Goal: Task Accomplishment & Management: Manage account settings

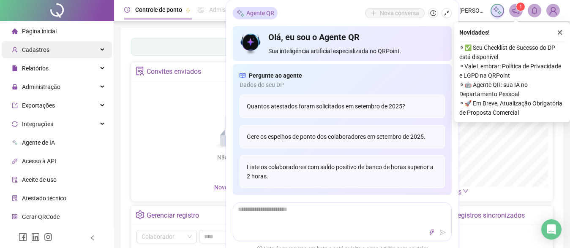
click at [46, 51] on span "Cadastros" at bounding box center [35, 49] width 27 height 7
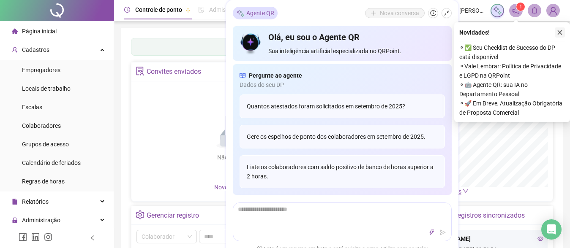
click at [560, 28] on button "button" at bounding box center [559, 32] width 10 height 10
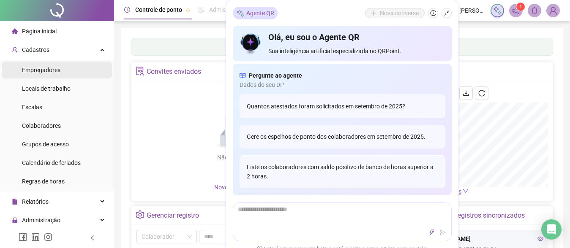
click at [71, 71] on li "Empregadores" at bounding box center [57, 70] width 110 height 17
click at [51, 68] on span "Empregadores" at bounding box center [41, 70] width 38 height 7
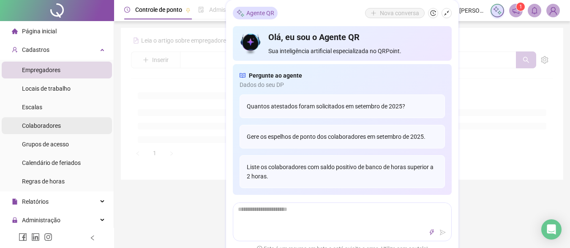
click at [47, 130] on div "Colaboradores" at bounding box center [41, 125] width 39 height 17
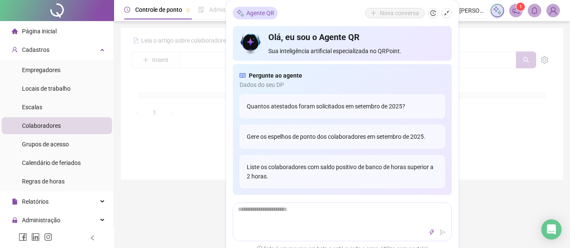
click at [478, 34] on div at bounding box center [342, 77] width 422 height 86
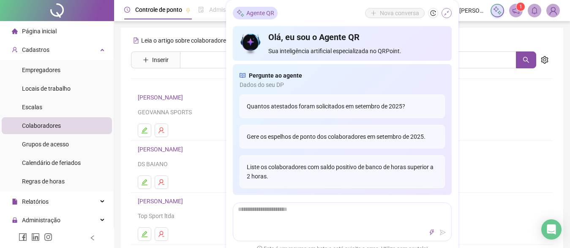
click at [447, 14] on icon "shrink" at bounding box center [446, 13] width 6 height 6
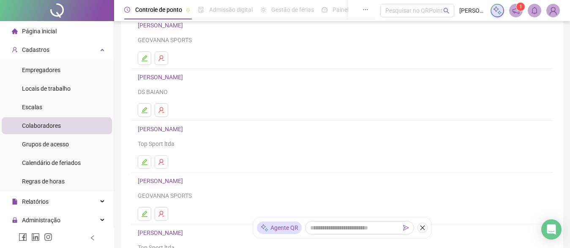
scroll to position [169, 0]
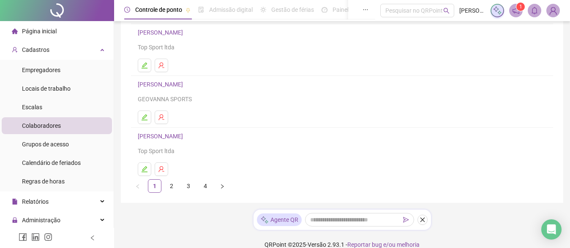
click at [169, 187] on link "2" at bounding box center [171, 186] width 13 height 13
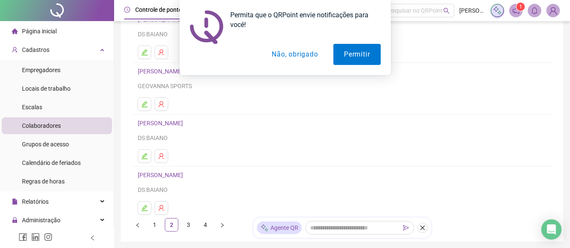
scroll to position [134, 0]
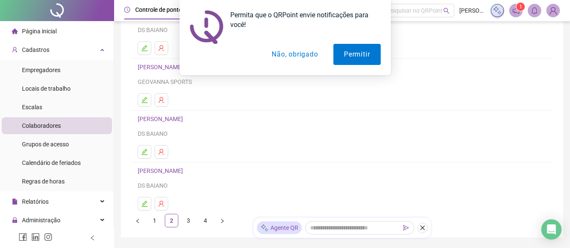
click at [155, 121] on link "[PERSON_NAME]" at bounding box center [162, 119] width 48 height 7
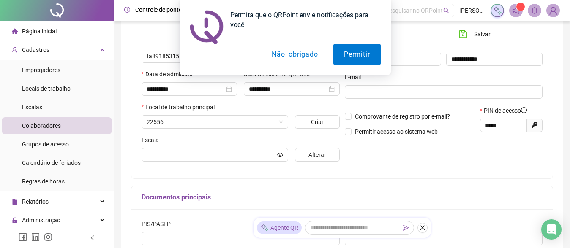
scroll to position [138, 0]
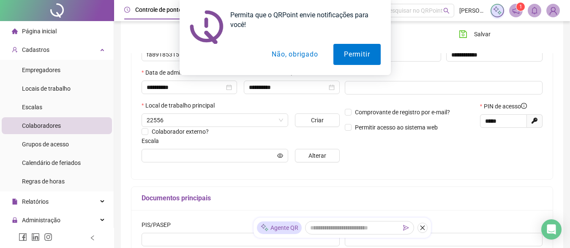
type input "**********"
click at [536, 118] on icon "Gerar novo pin" at bounding box center [534, 121] width 6 height 6
type input "*****"
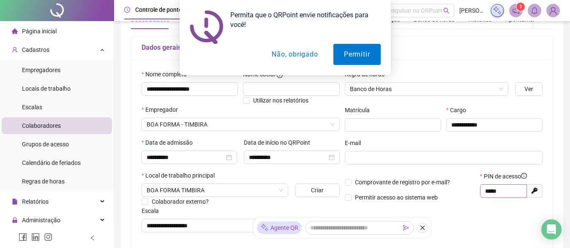
scroll to position [0, 0]
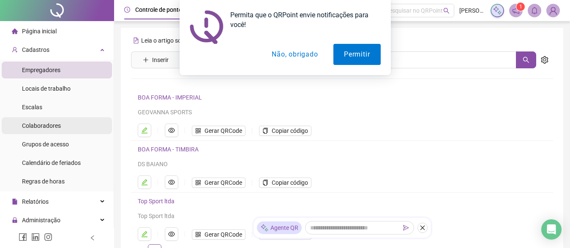
click at [65, 124] on li "Colaboradores" at bounding box center [57, 125] width 110 height 17
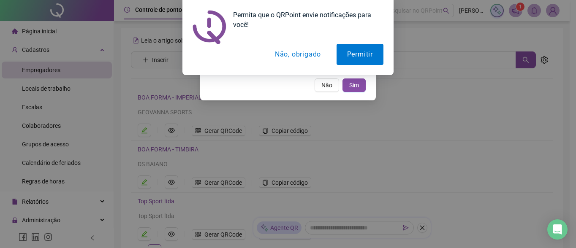
click at [285, 38] on div at bounding box center [288, 27] width 191 height 34
click at [292, 54] on button "Não, obrigado" at bounding box center [297, 54] width 67 height 21
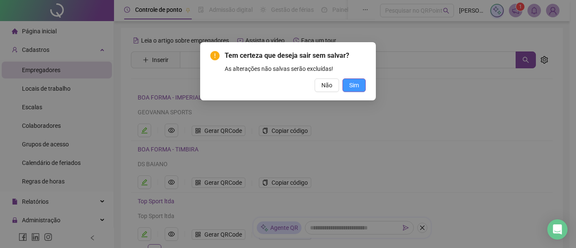
click at [354, 88] on span "Sim" at bounding box center [354, 85] width 10 height 9
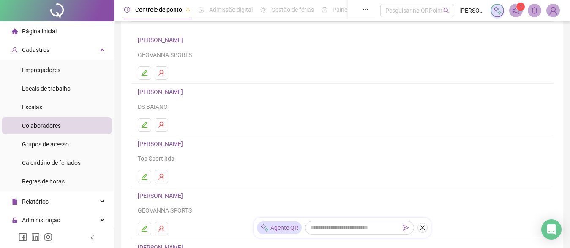
scroll to position [180, 0]
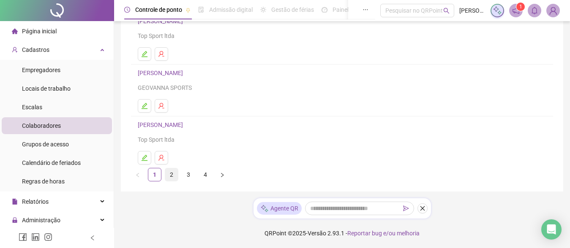
click at [174, 175] on link "2" at bounding box center [171, 174] width 13 height 13
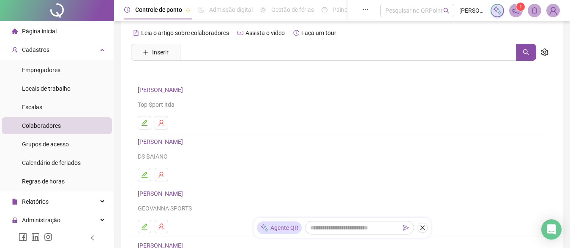
scroll to position [134, 0]
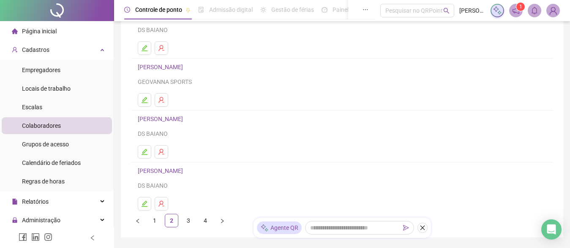
click at [160, 122] on link "[PERSON_NAME]" at bounding box center [162, 119] width 48 height 7
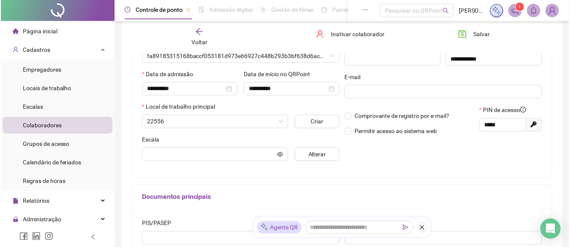
scroll to position [138, 0]
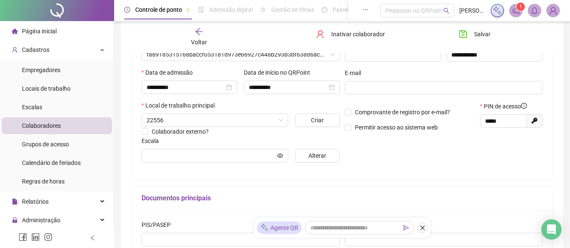
type input "**********"
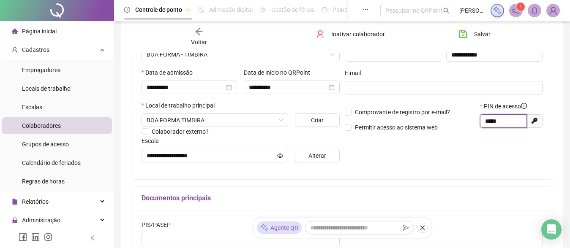
drag, startPoint x: 511, startPoint y: 121, endPoint x: 461, endPoint y: 119, distance: 49.9
click at [461, 119] on div "Comprovante de registro por e-mail? Permitir acesso ao sistema web PIN de acess…" at bounding box center [443, 120] width 203 height 36
